Goal: Transaction & Acquisition: Purchase product/service

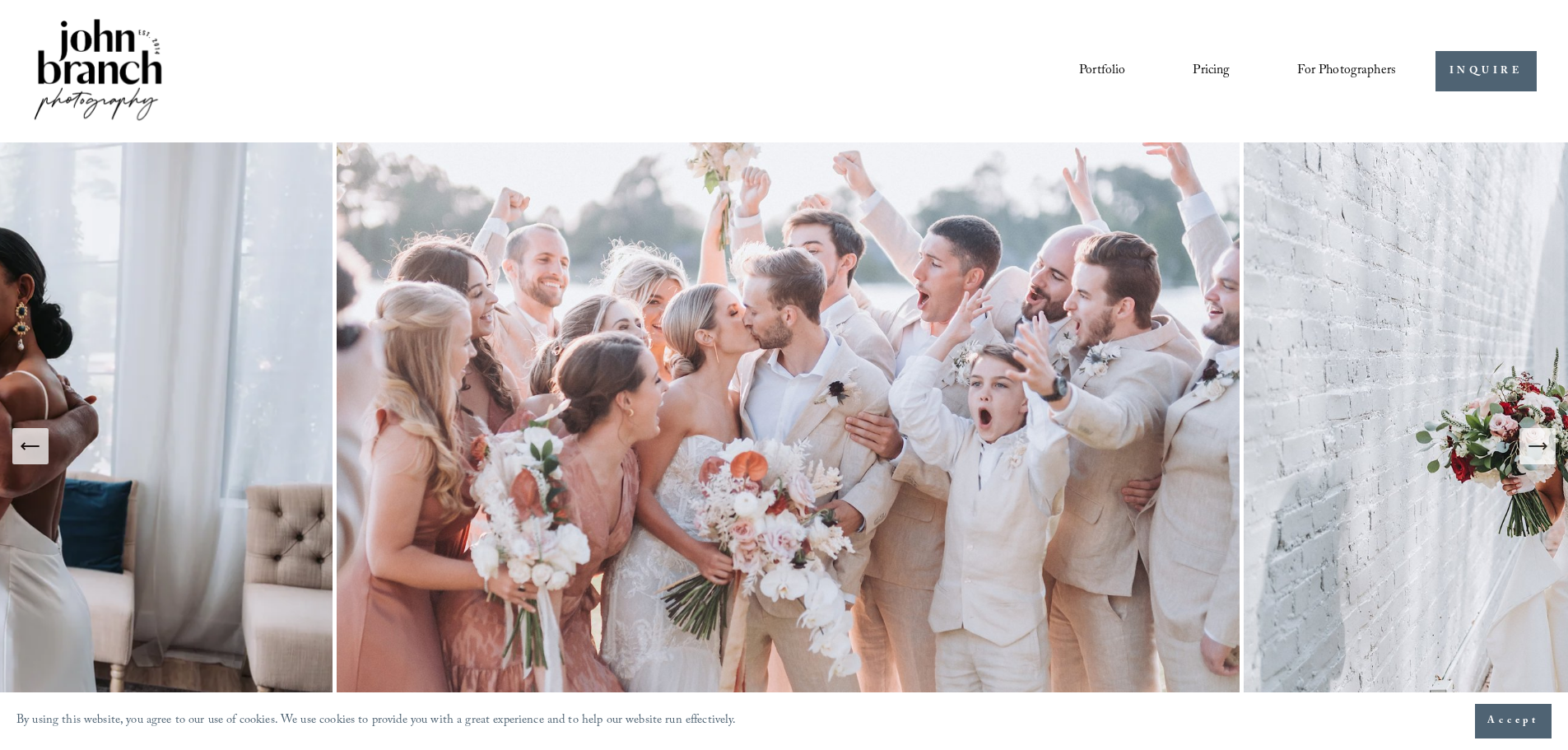
click at [1213, 66] on link "Pricing" at bounding box center [1210, 71] width 37 height 28
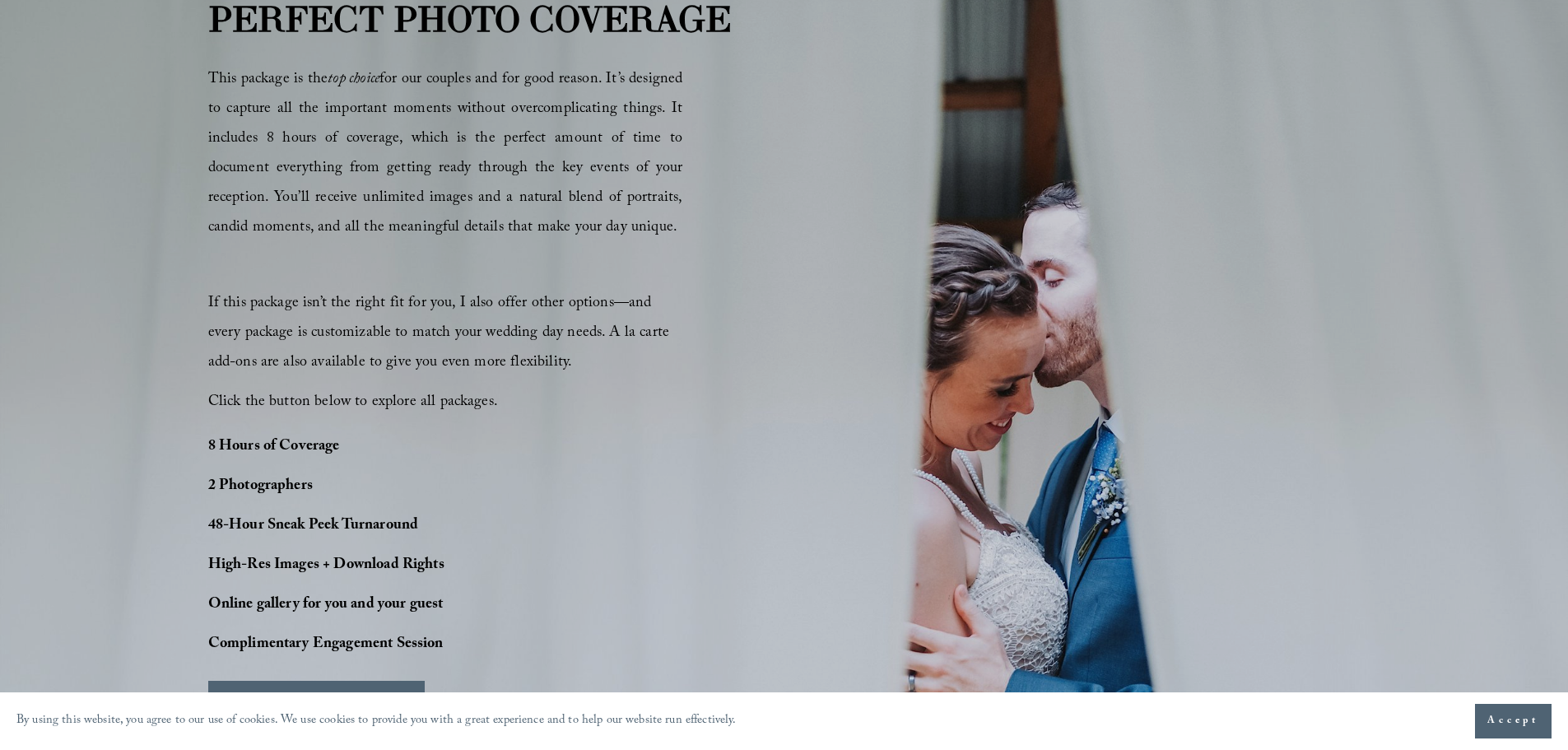
scroll to position [1152, 0]
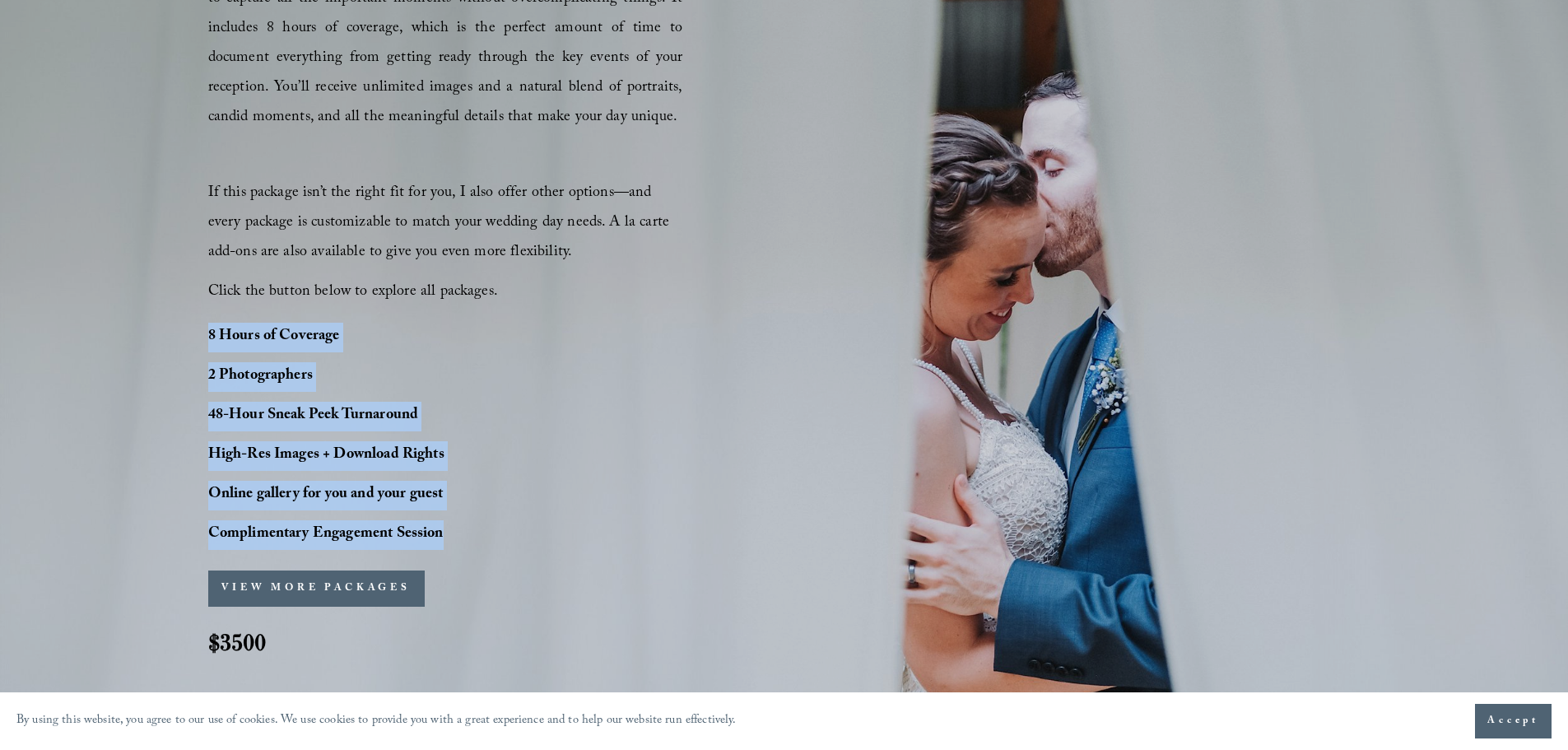
drag, startPoint x: 211, startPoint y: 333, endPoint x: 464, endPoint y: 547, distance: 331.4
click at [464, 547] on div "8 Hours of Coverage 2 Photographers 48-Hour Sneak Peek Turnaround High-Res Imag…" at bounding box center [373, 435] width 329 height 227
copy div "8 Hours of Coverage 2 Photographers 48-Hour Sneak Peek Turnaround High-Res Imag…"
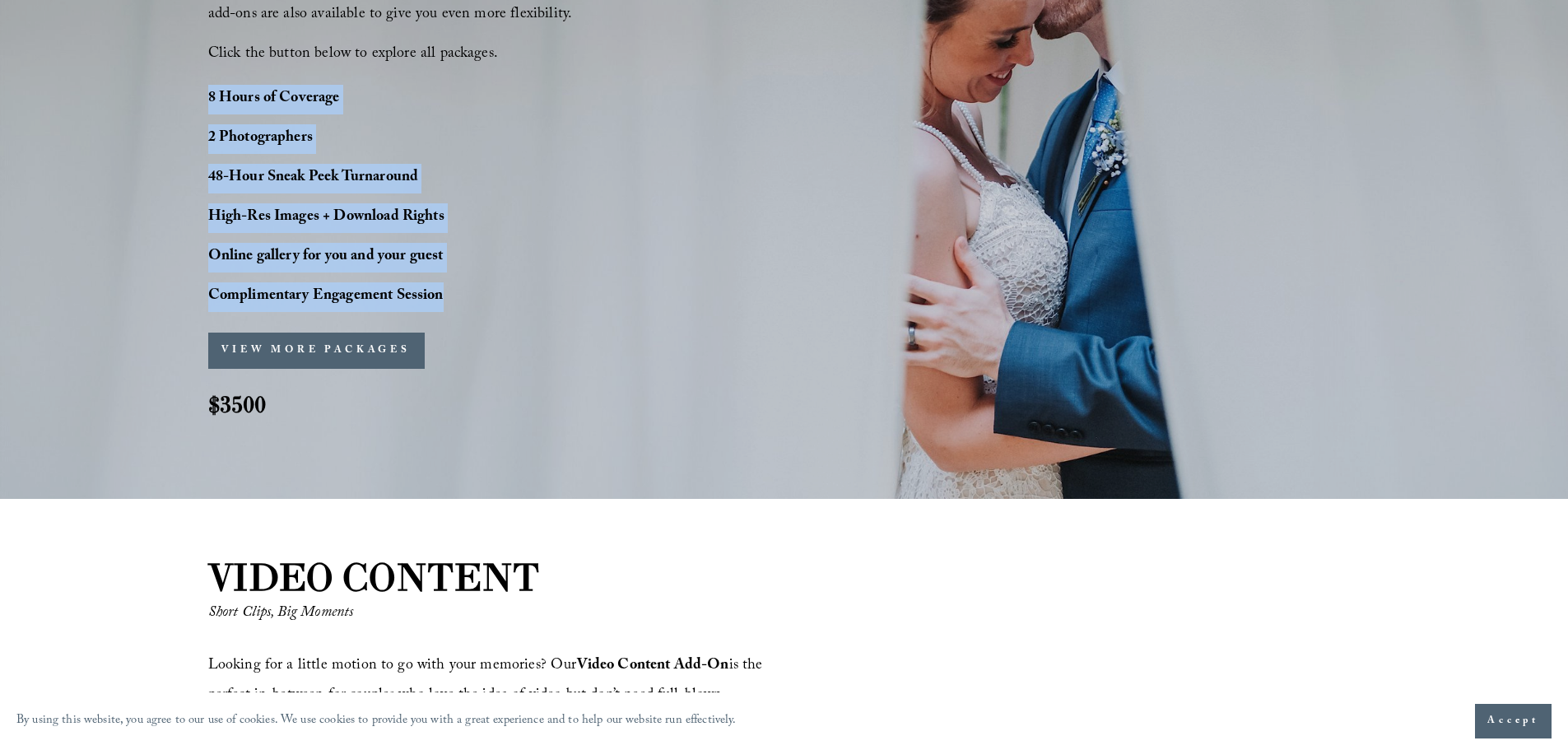
scroll to position [1399, 0]
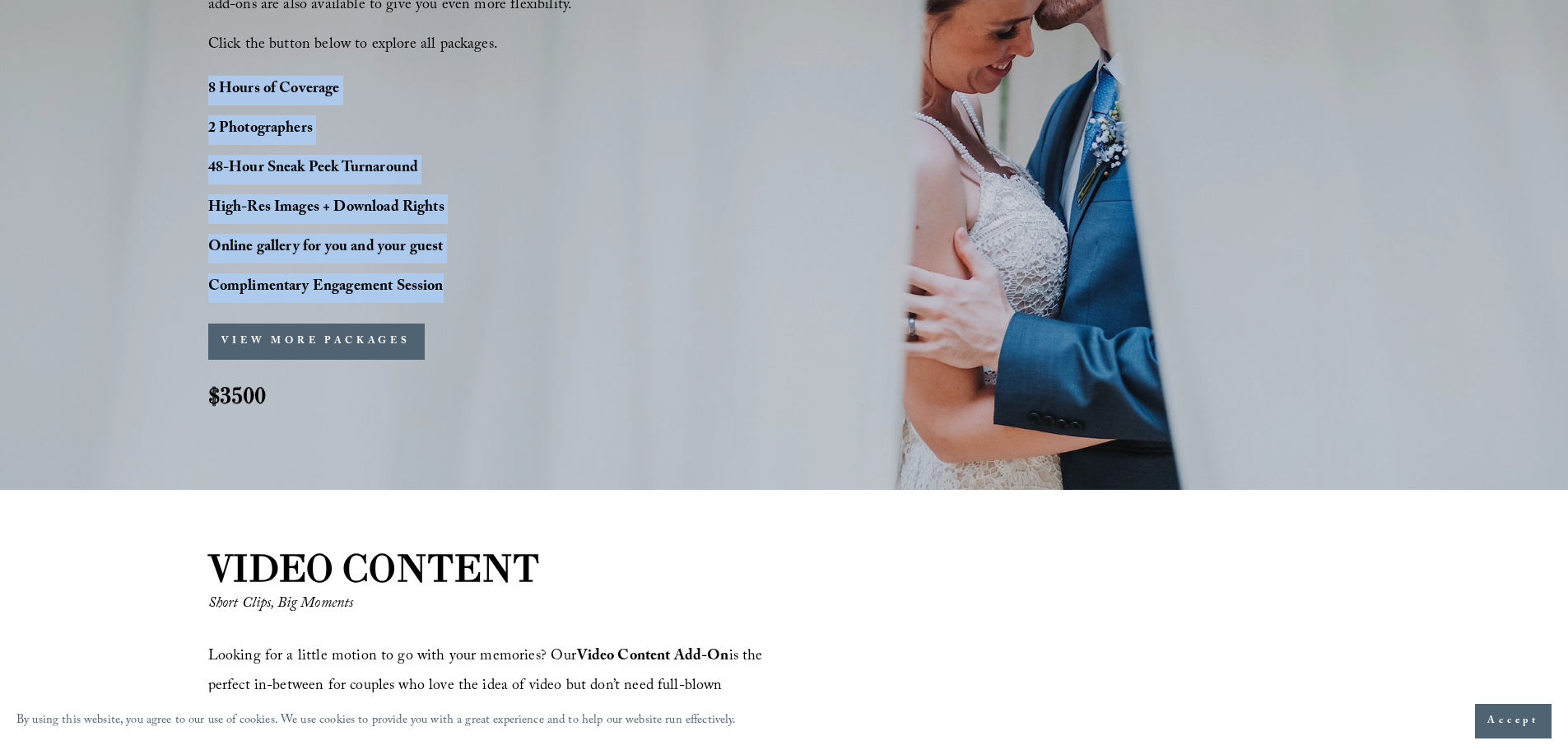
click at [356, 341] on button "VIEW MORE PACKAGES" at bounding box center [317, 341] width 216 height 36
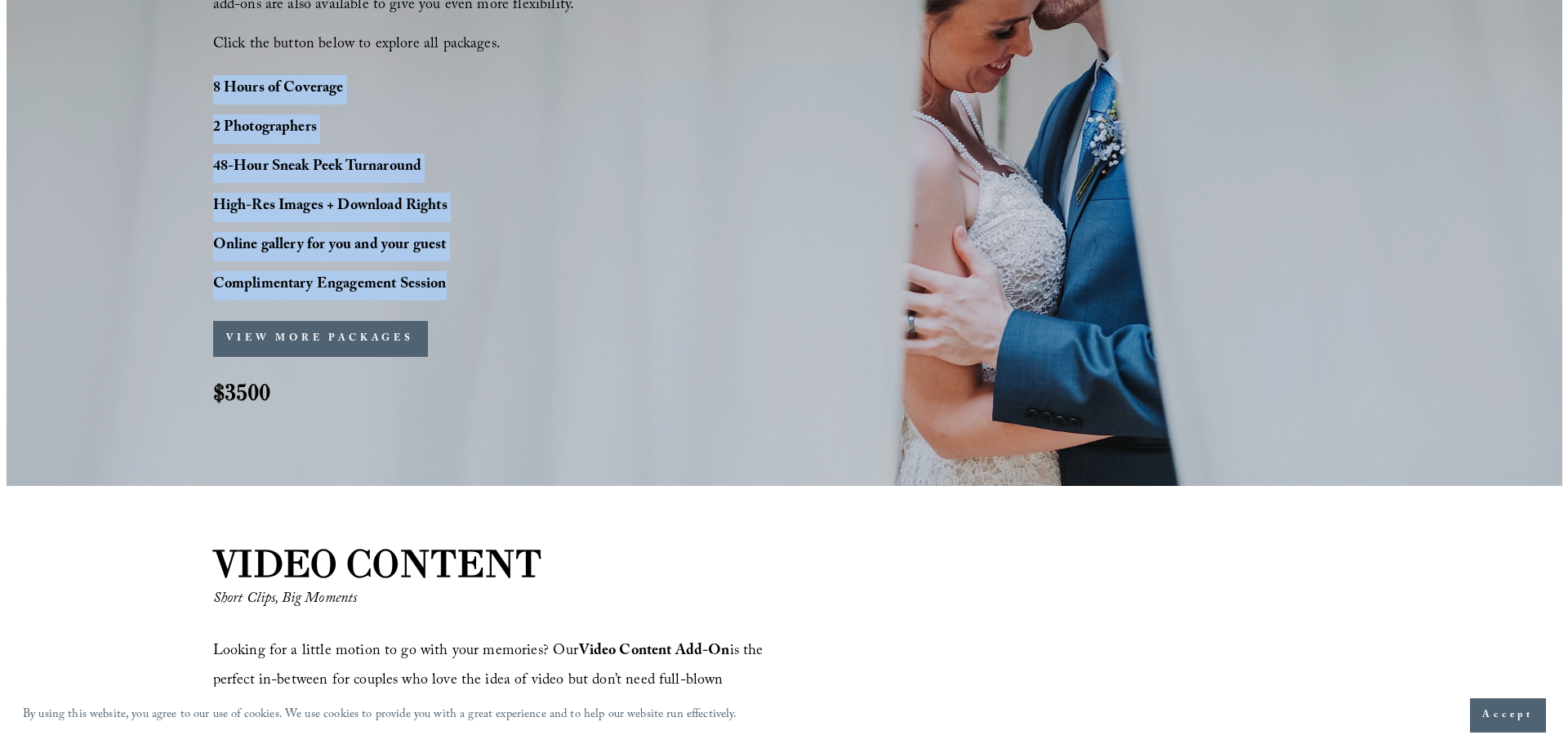
scroll to position [1392, 0]
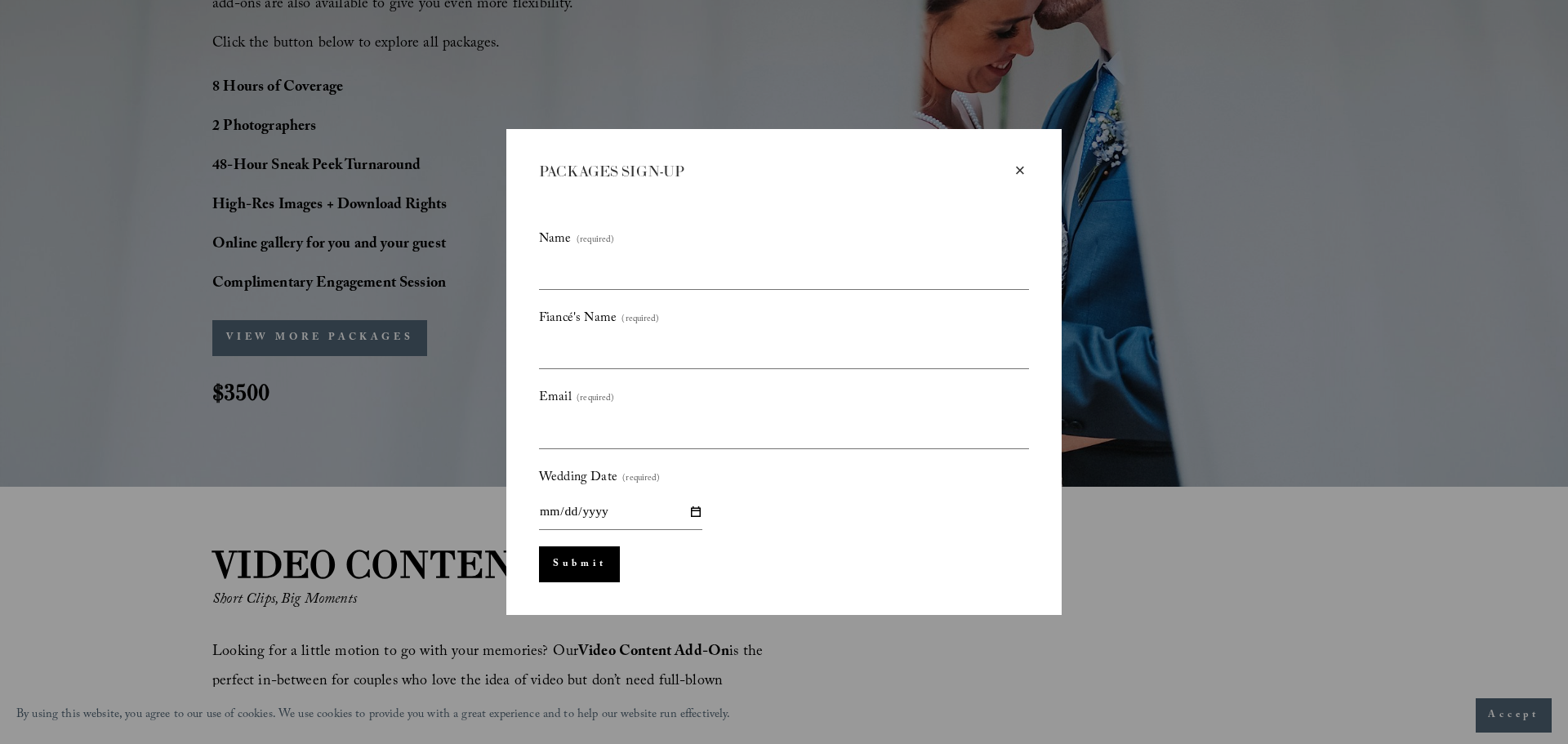
drag, startPoint x: 1027, startPoint y: 172, endPoint x: 1000, endPoint y: 184, distance: 29.5
click at [1026, 171] on div "×" at bounding box center [1019, 170] width 18 height 18
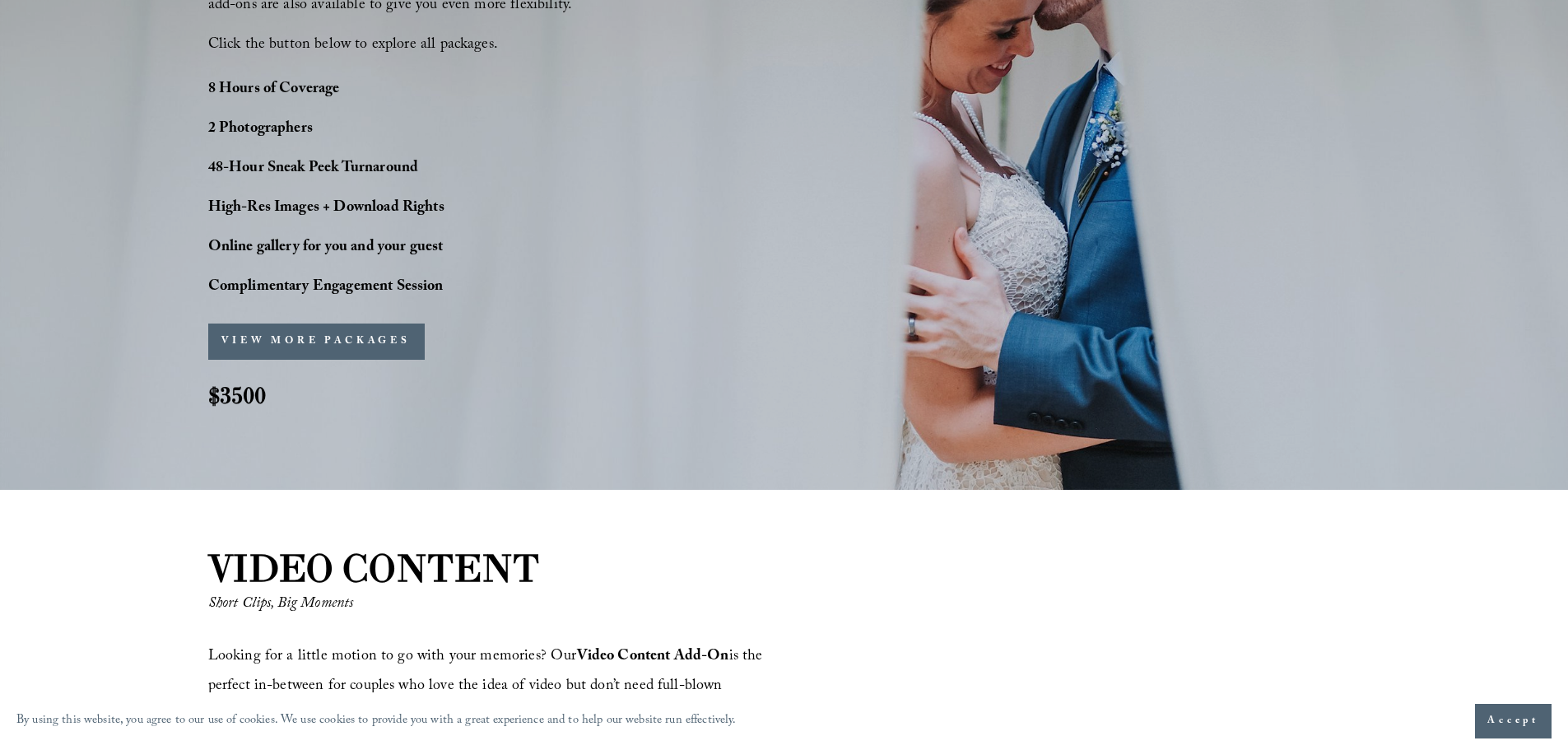
scroll to position [1810, 0]
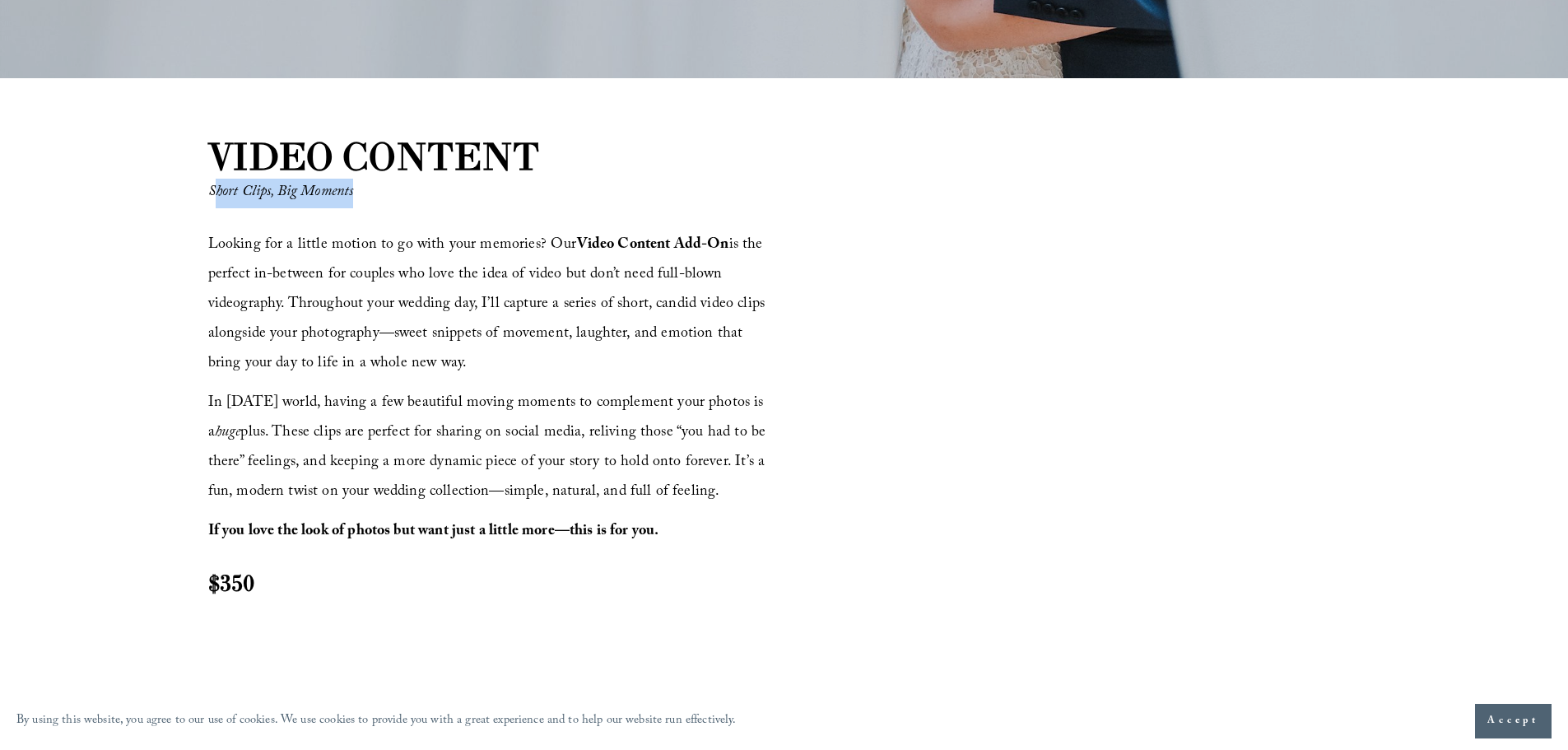
drag, startPoint x: 214, startPoint y: 192, endPoint x: 366, endPoint y: 204, distance: 152.5
click at [366, 204] on p "Short Clips, Big Moments" at bounding box center [421, 192] width 426 height 29
drag, startPoint x: 177, startPoint y: 188, endPoint x: 251, endPoint y: 200, distance: 75.0
click at [180, 188] on div "VIDEO CONTENT Short Clips, Big Moments Looking for a little motion to go with y…" at bounding box center [784, 395] width 1568 height 532
drag, startPoint x: 210, startPoint y: 191, endPoint x: 363, endPoint y: 194, distance: 153.0
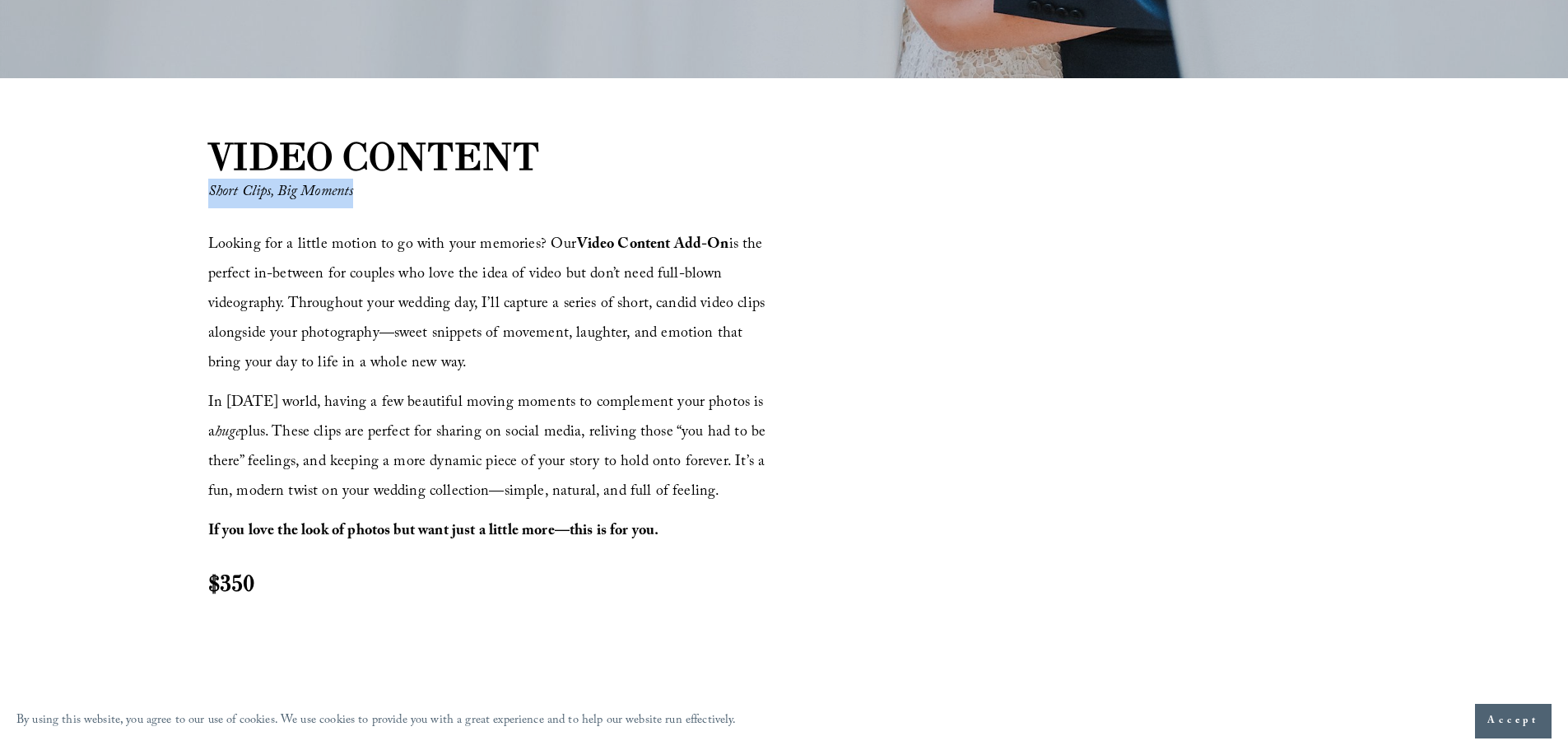
click at [363, 194] on p "Short Clips, Big Moments" at bounding box center [421, 192] width 426 height 29
copy em "Short Clips, Big Moments"
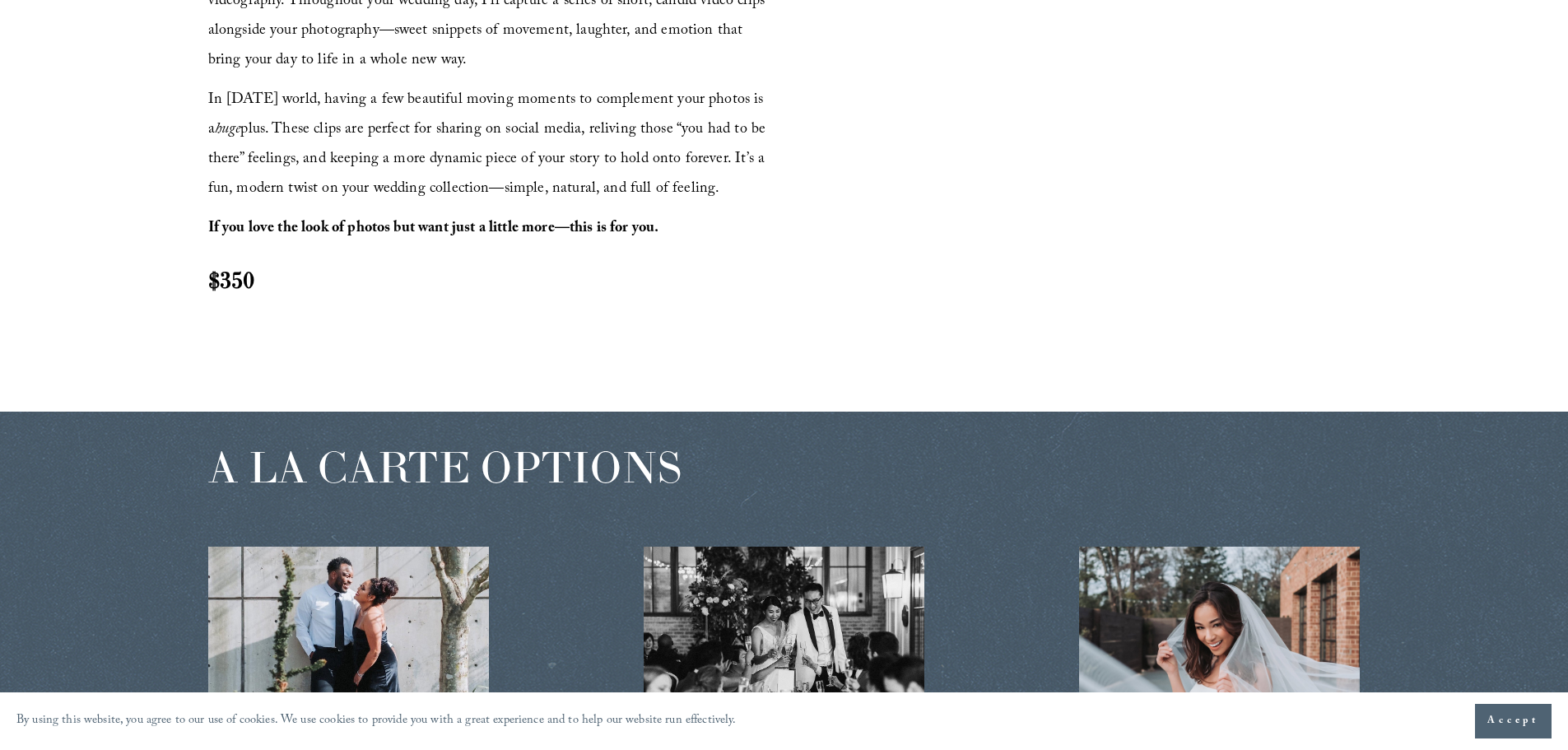
scroll to position [2304, 0]
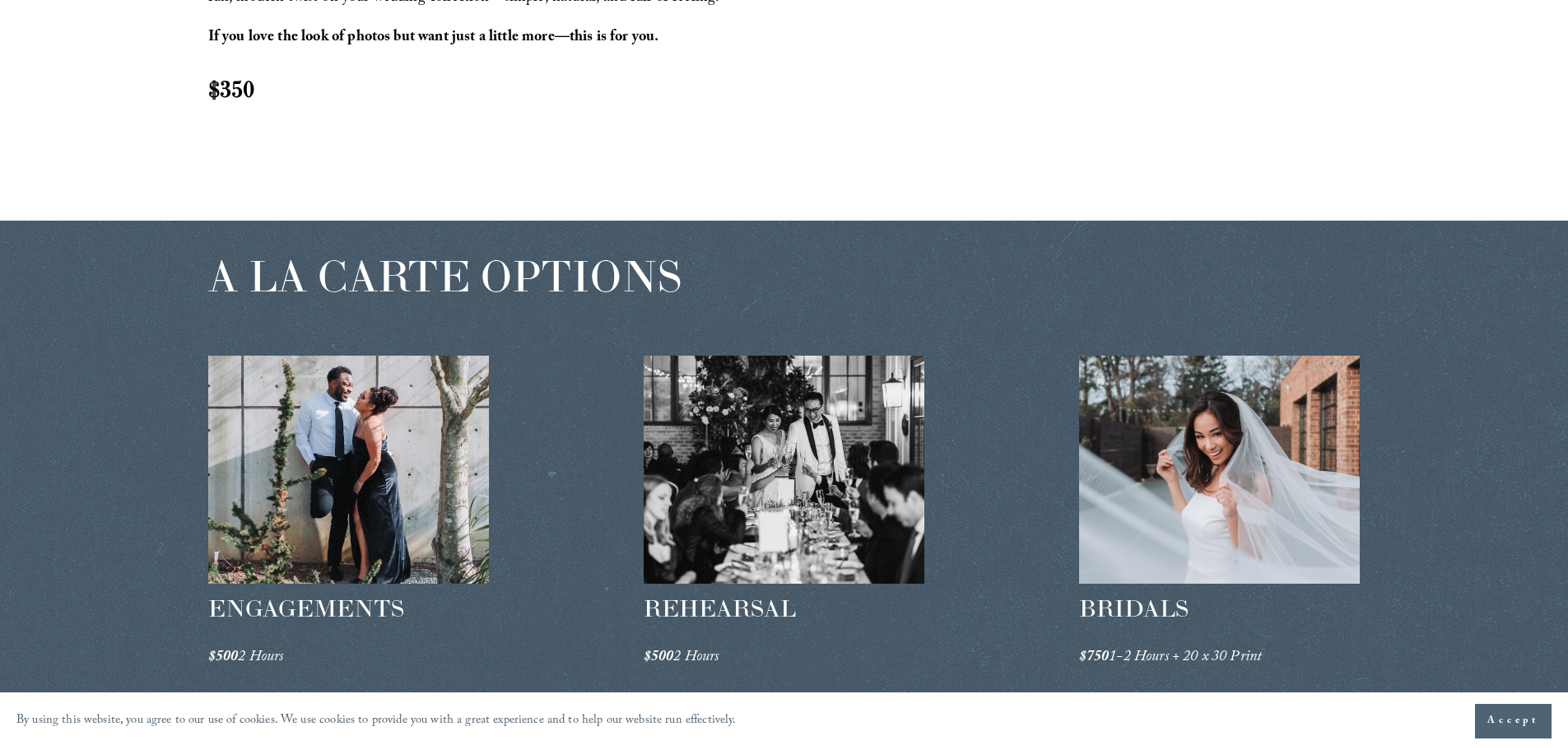
click at [395, 525] on div at bounding box center [349, 469] width 282 height 228
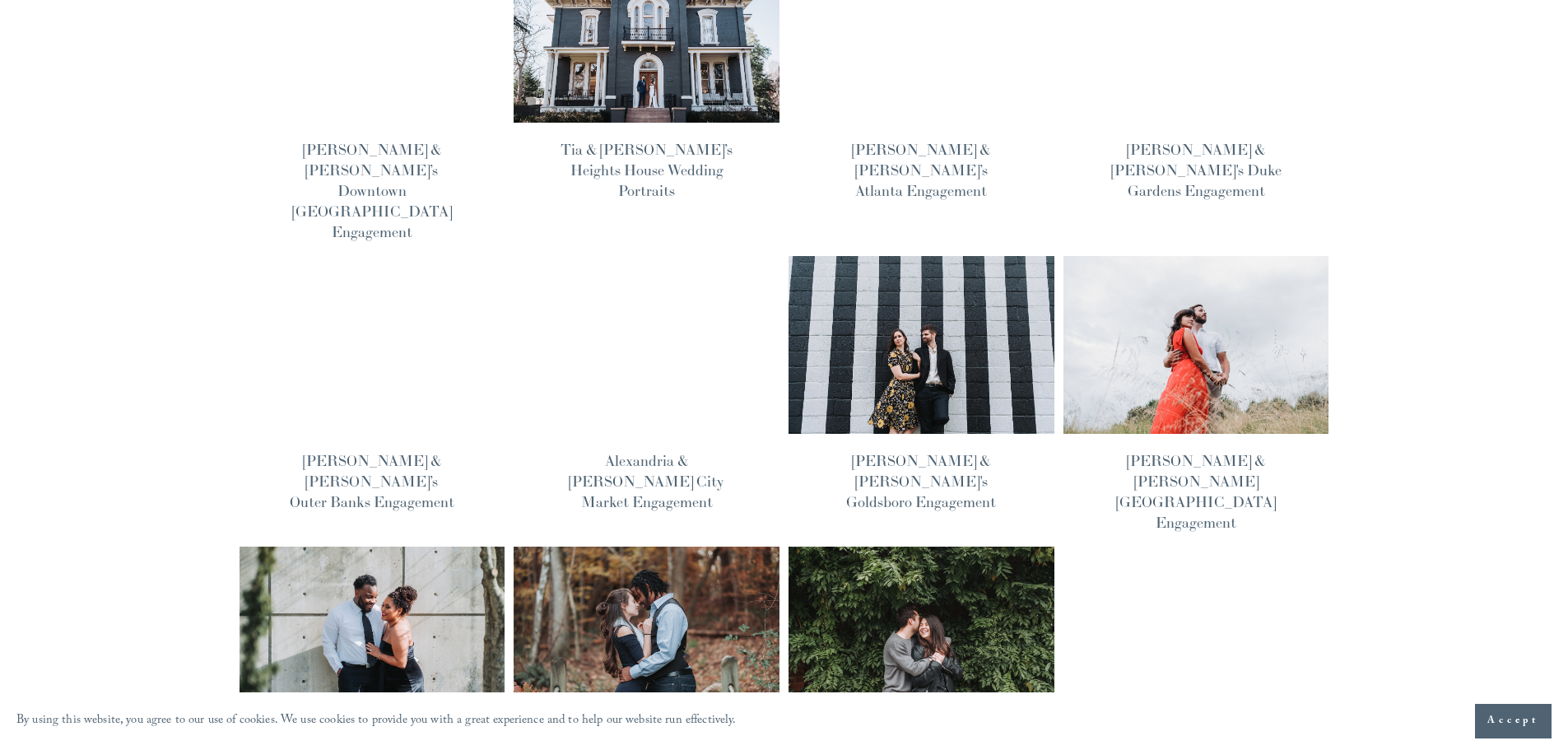
scroll to position [476, 0]
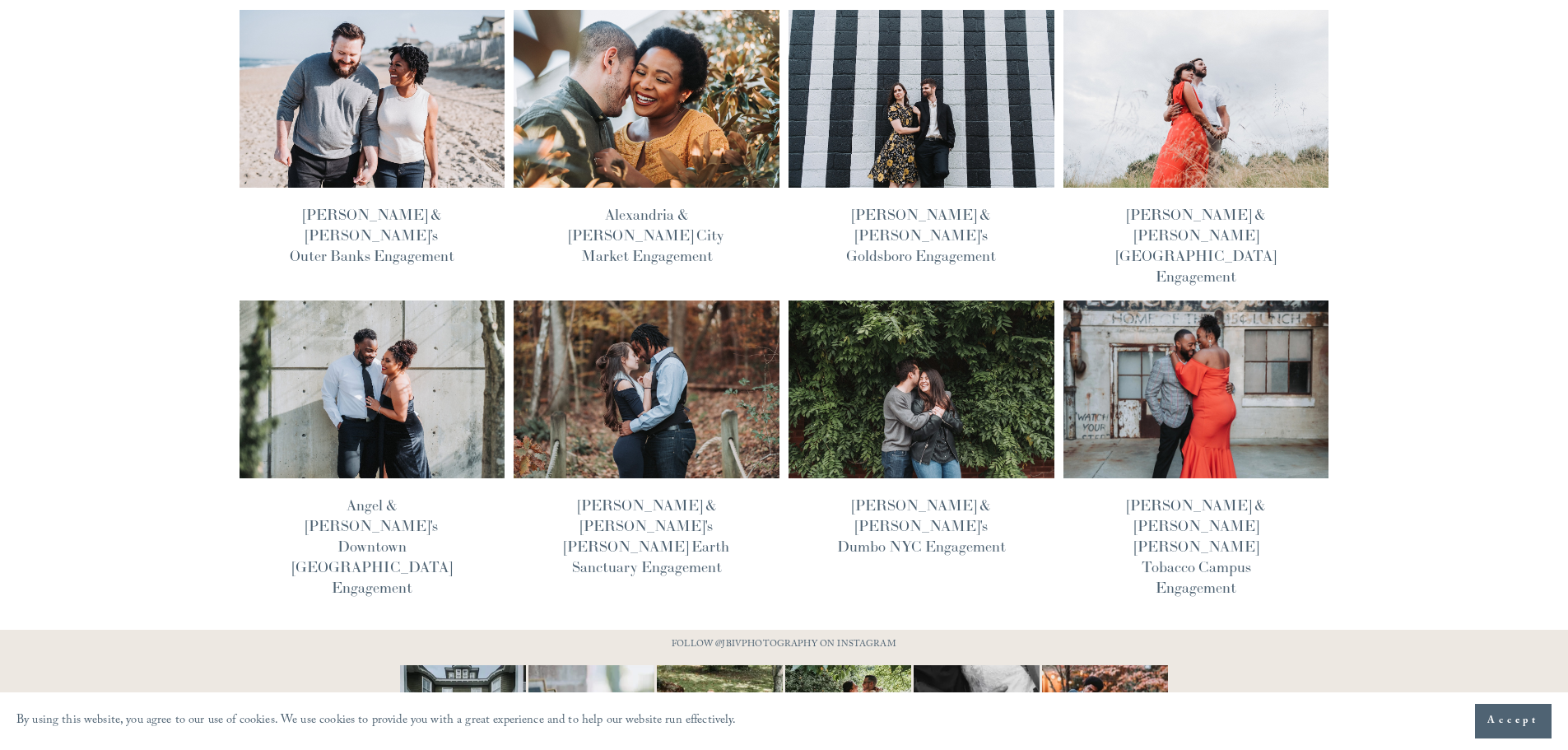
click at [1147, 338] on img at bounding box center [1195, 388] width 268 height 179
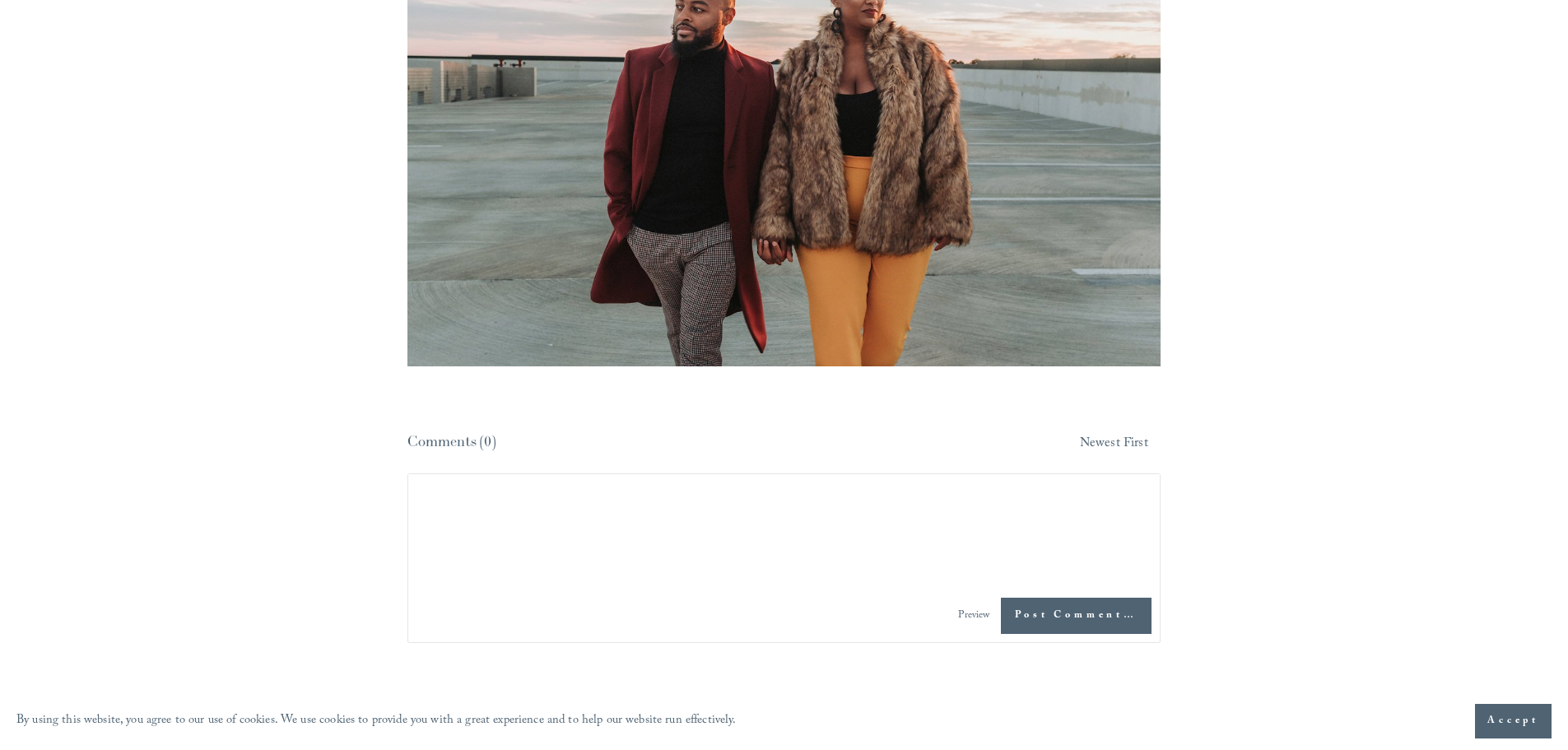
scroll to position [5832, 0]
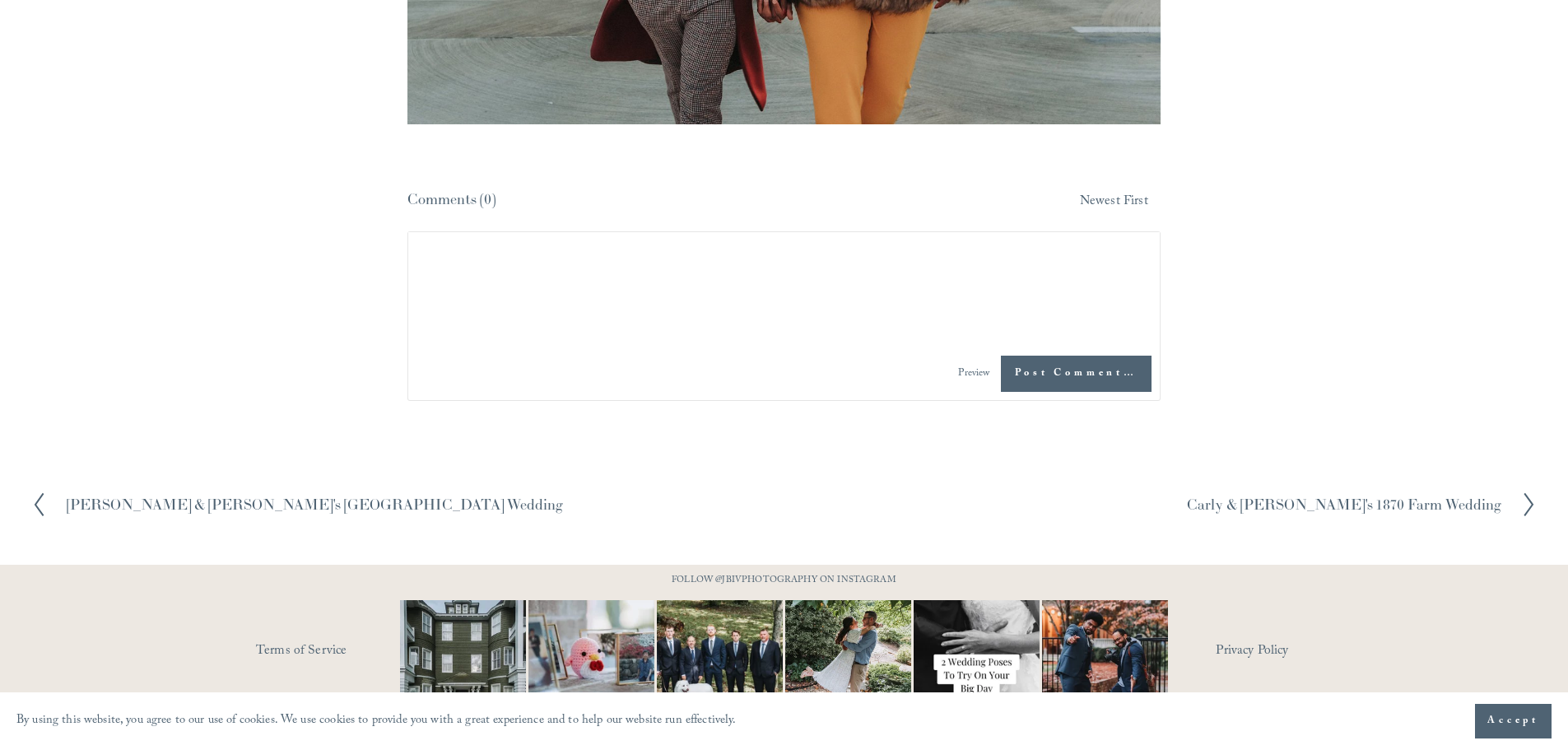
click at [1117, 190] on select "**********" at bounding box center [1133, 202] width 107 height 26
click at [1079, 190] on select "**********" at bounding box center [1133, 202] width 107 height 26
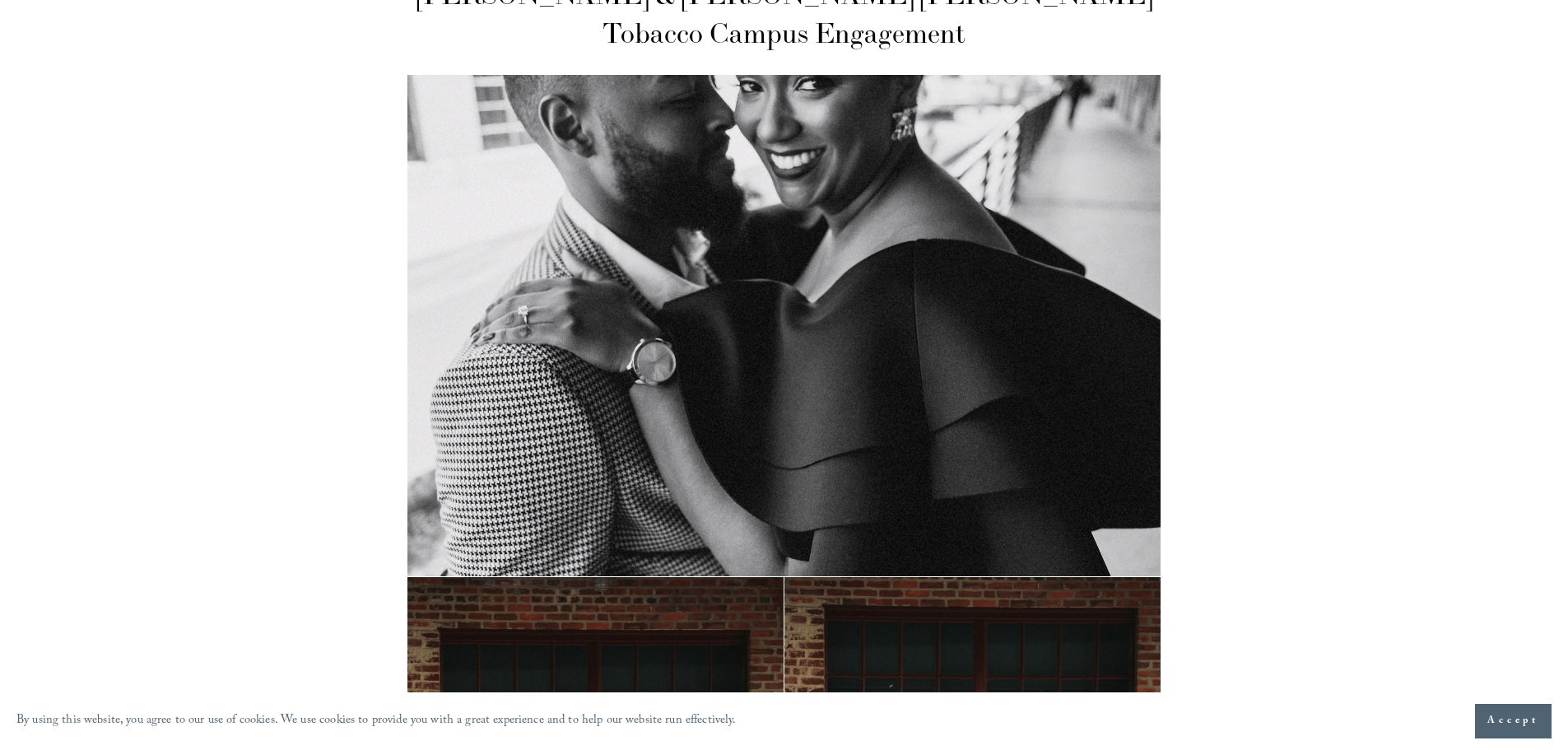
scroll to position [0, 0]
